Goal: Obtain resource: Download file/media

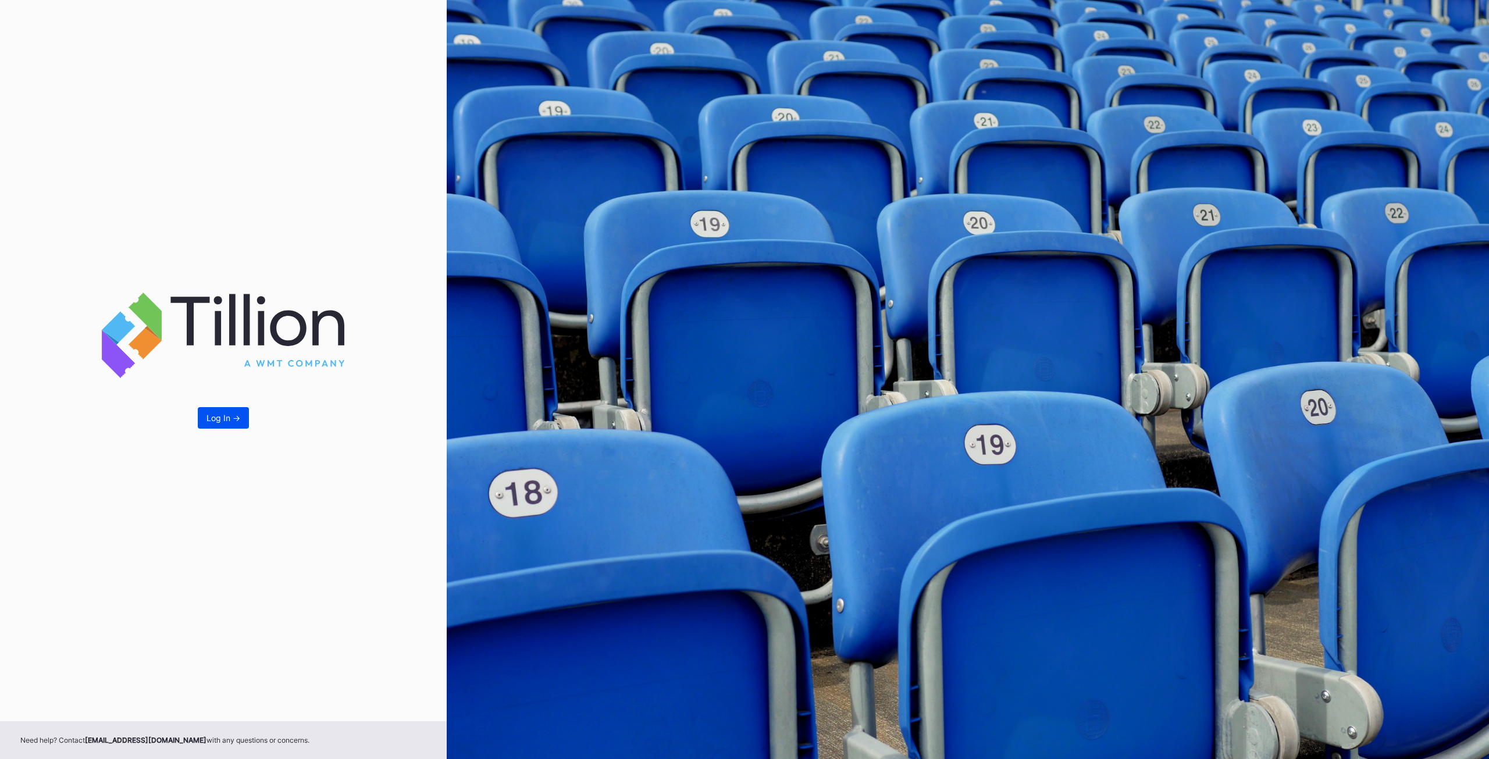
click at [230, 424] on button "Log In ->" at bounding box center [223, 418] width 51 height 22
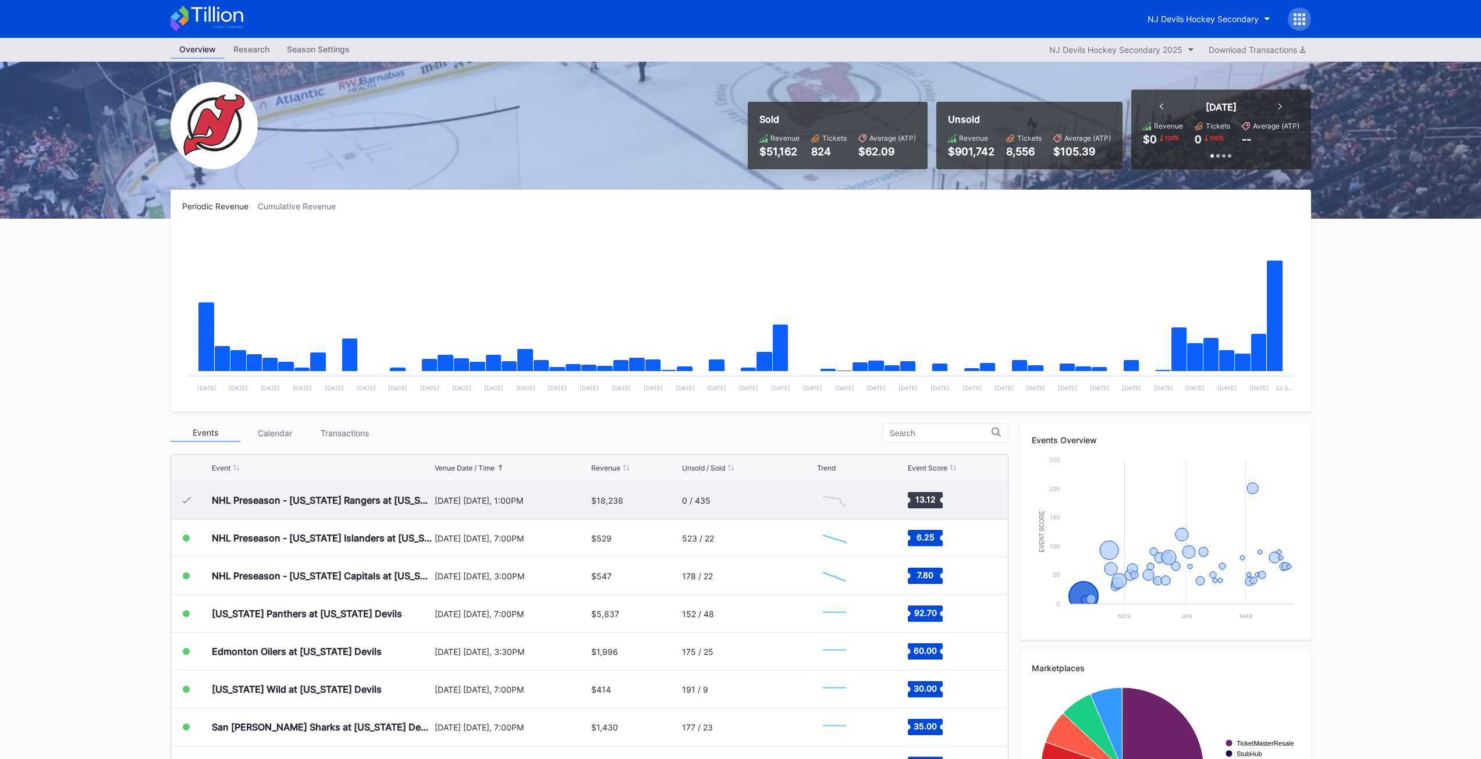
click at [699, 503] on div "0 / 435" at bounding box center [696, 501] width 29 height 10
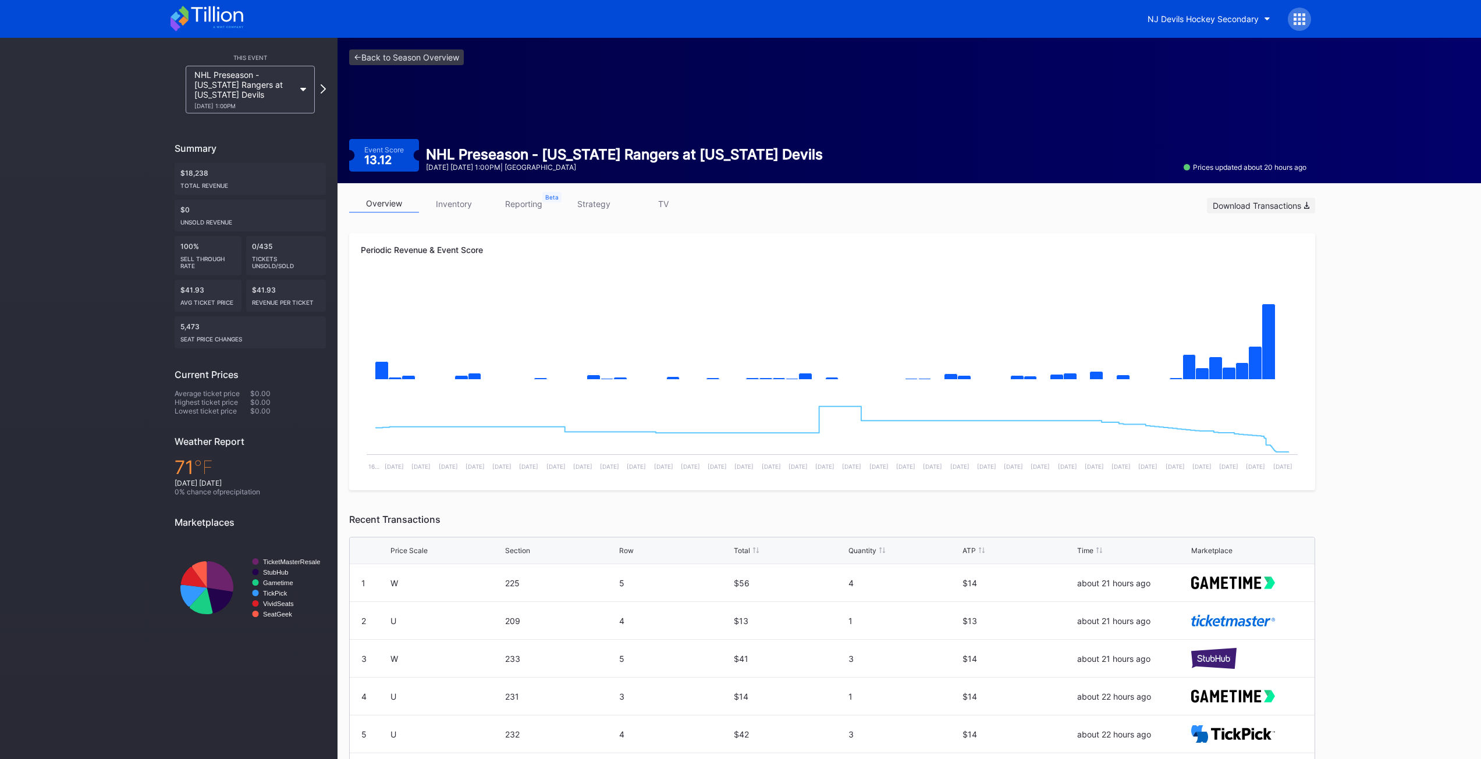
click at [1237, 205] on div "Download Transactions" at bounding box center [1261, 206] width 97 height 10
click at [475, 392] on rect "Chart title" at bounding box center [832, 435] width 943 height 87
click at [1424, 358] on div "<- Back to Season Overview Event Score 13.12 NHL Preseason - [US_STATE] Rangers…" at bounding box center [908, 454] width 1143 height 832
click at [1218, 17] on div "NJ Devils Hockey Secondary" at bounding box center [1202, 19] width 111 height 10
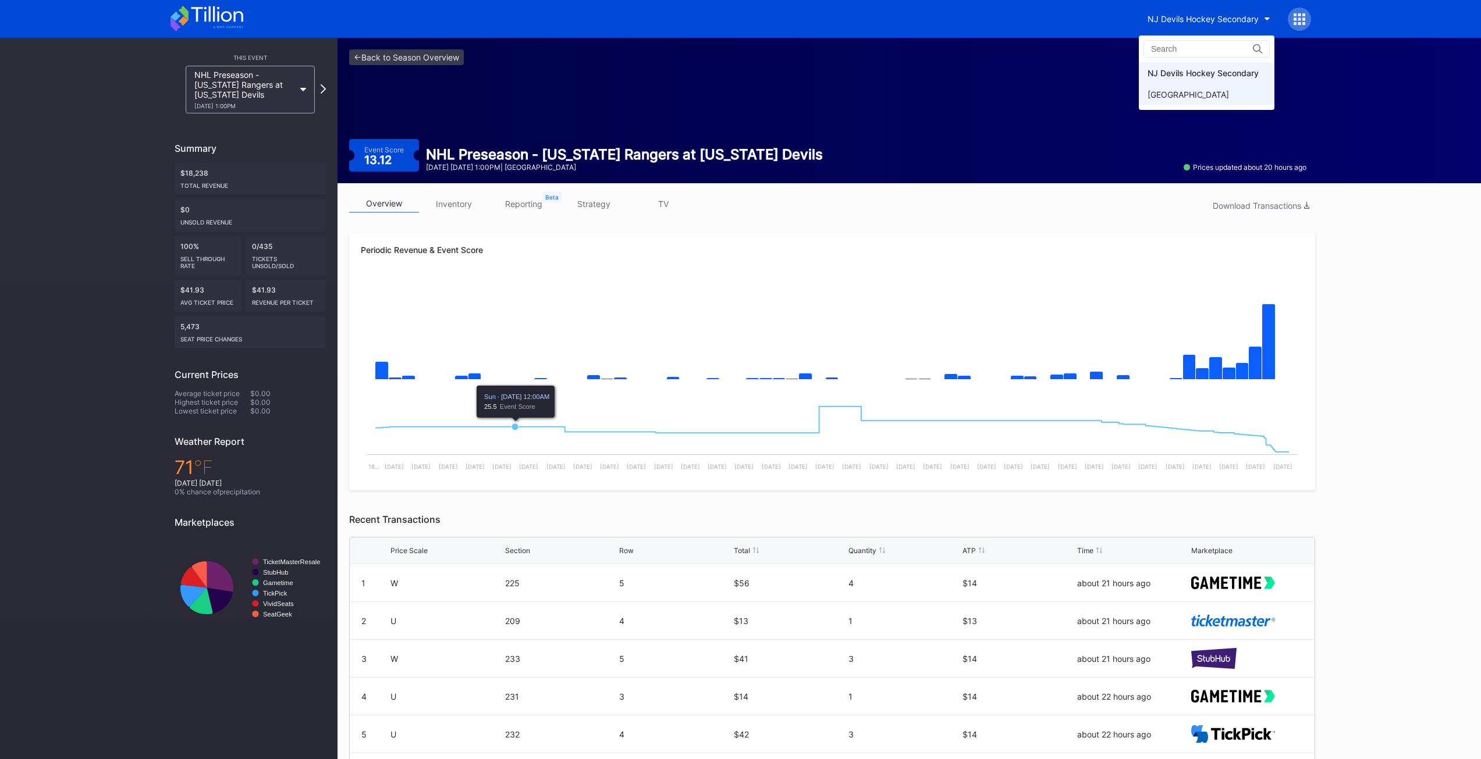
click at [1196, 95] on div "[GEOGRAPHIC_DATA]" at bounding box center [1187, 95] width 81 height 10
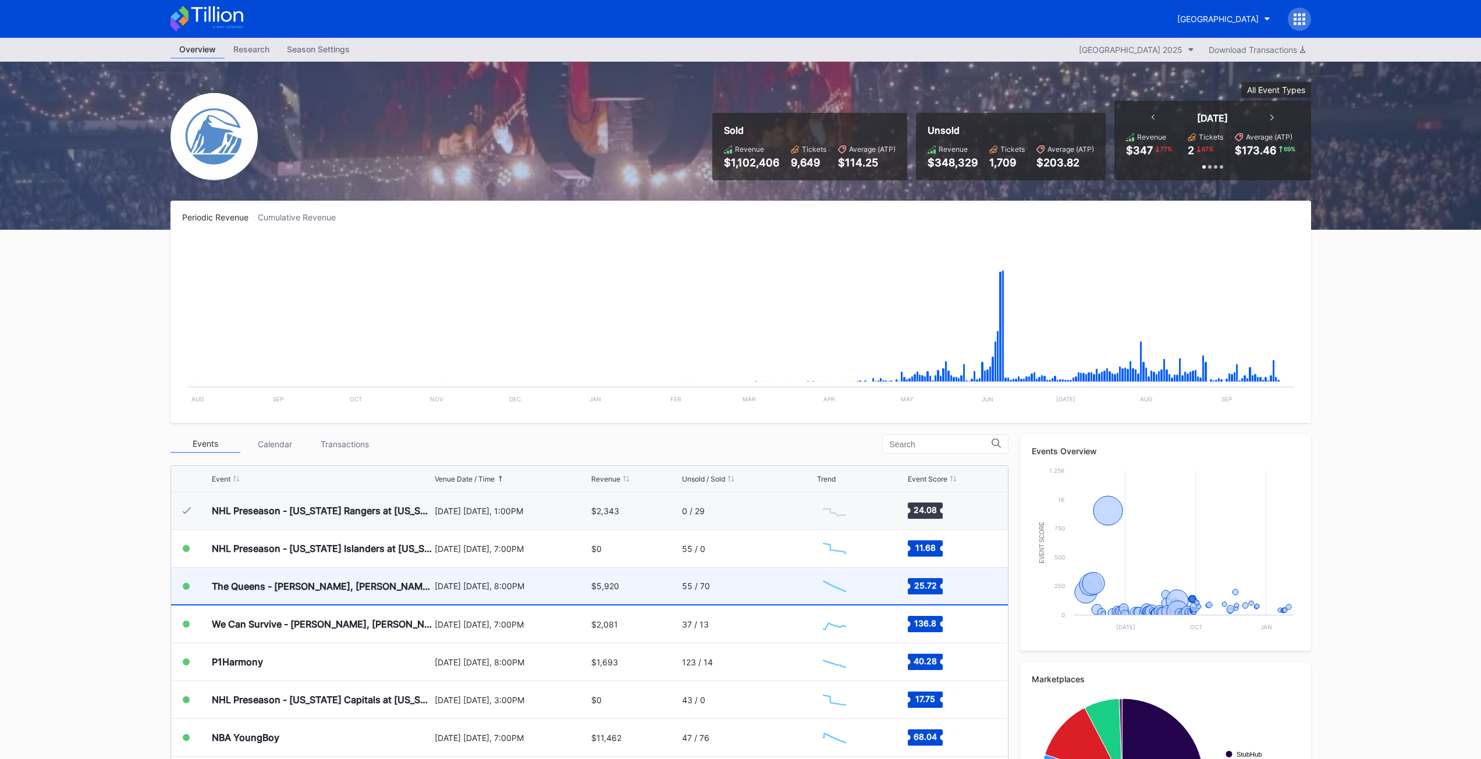
scroll to position [1682, 0]
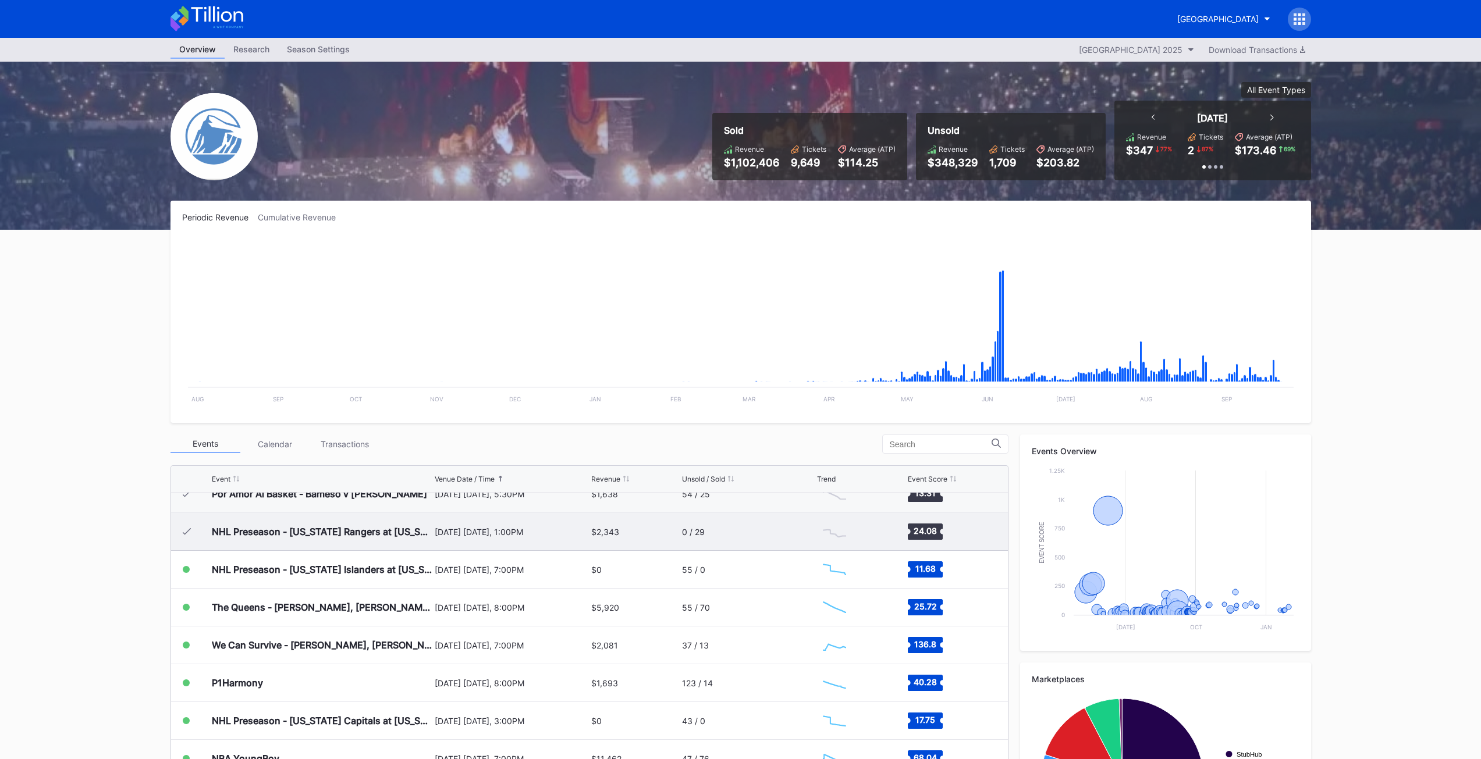
click at [676, 539] on div "NHL Preseason - [US_STATE] Rangers at [US_STATE] Devils [DATE] [DATE], 1:00PM $…" at bounding box center [589, 532] width 837 height 38
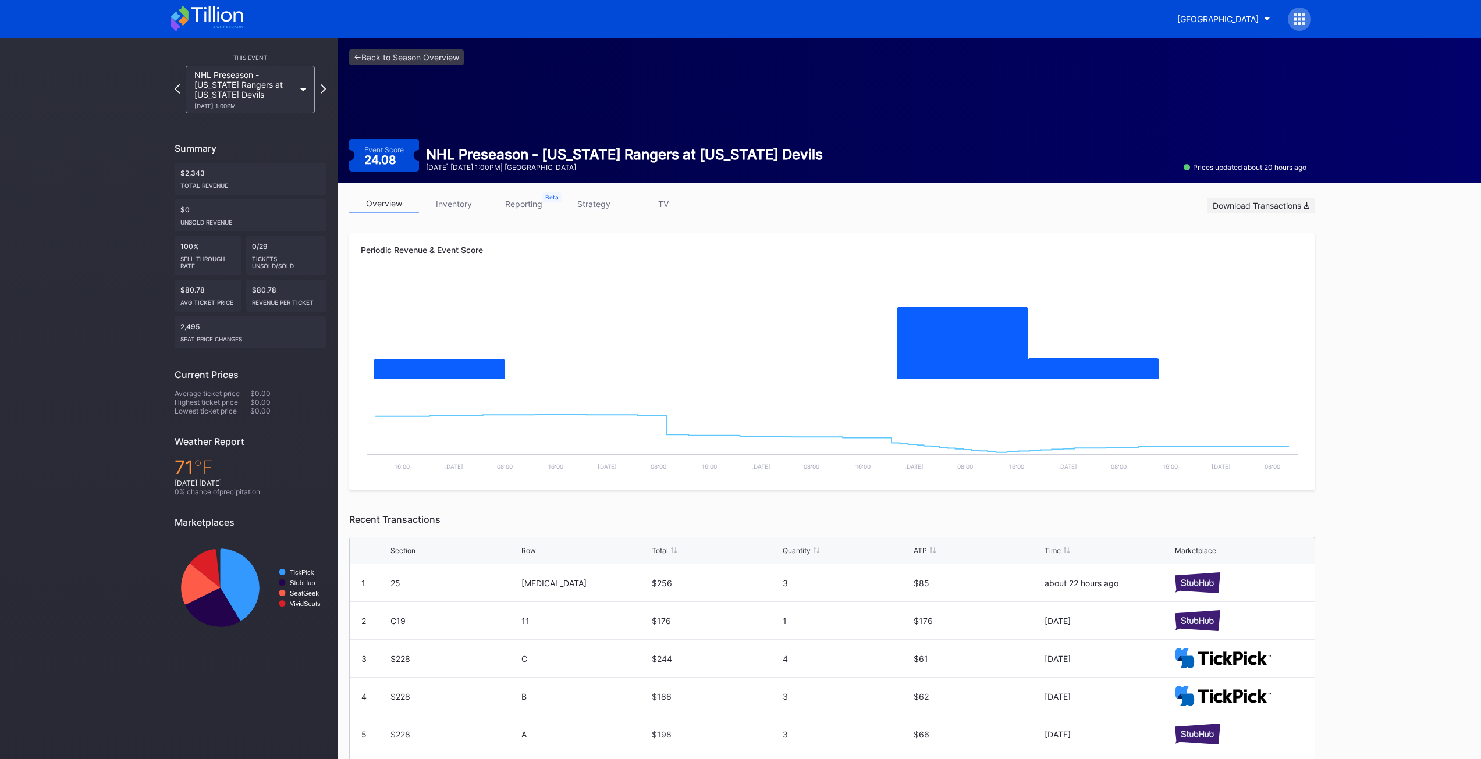
click at [1292, 208] on div "Download Transactions" at bounding box center [1261, 206] width 97 height 10
